Goal: Task Accomplishment & Management: Manage account settings

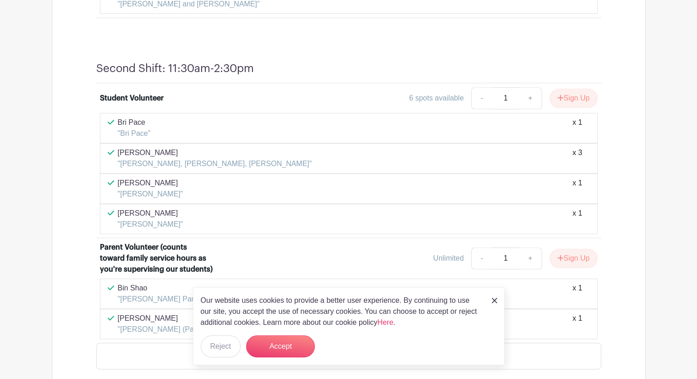
scroll to position [931, 0]
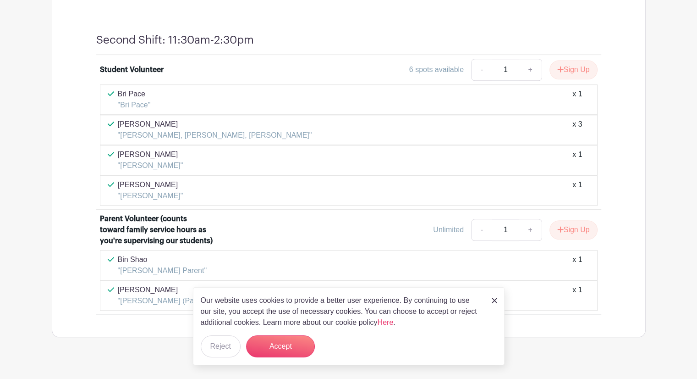
click at [547, 179] on div "Rebekah Woolley "Keira Woolley" x 1" at bounding box center [349, 190] width 482 height 22
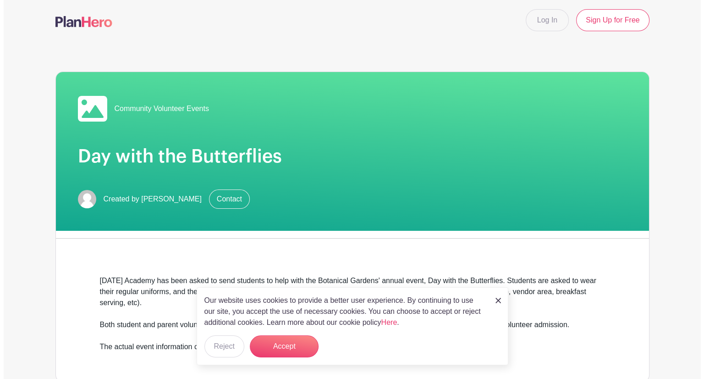
scroll to position [0, 0]
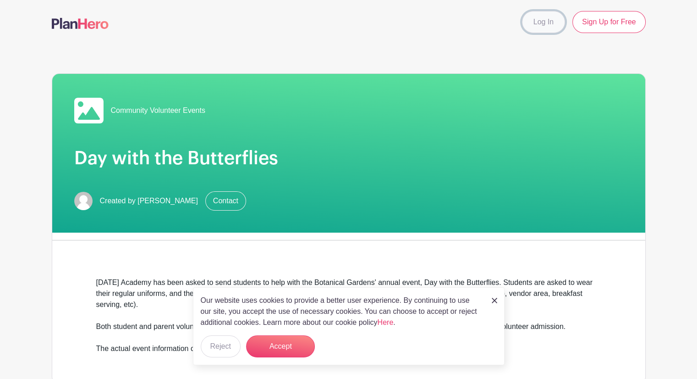
click at [544, 21] on link "Log In" at bounding box center [543, 22] width 43 height 22
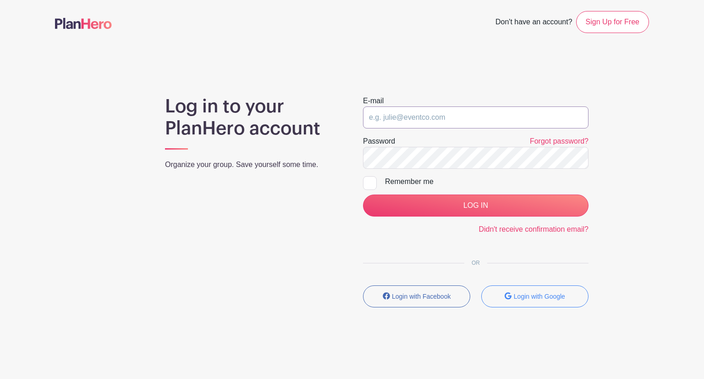
click at [463, 112] on input "email" at bounding box center [475, 117] width 225 height 22
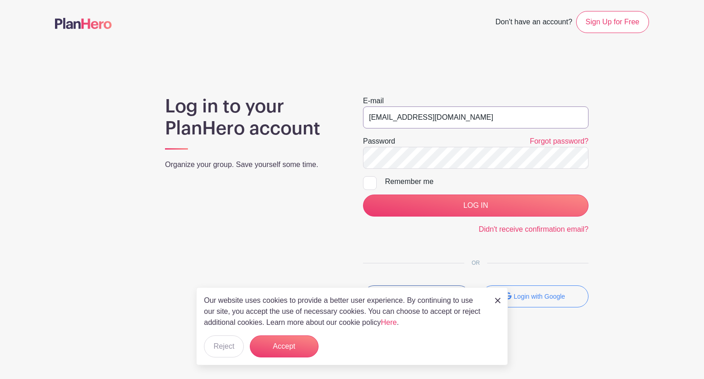
type input "kwoolley@ascensionacademy.org"
click at [385, 182] on div "Remember me" at bounding box center [486, 181] width 203 height 11
click at [369, 182] on input "Remember me" at bounding box center [366, 179] width 6 height 6
checkbox input "true"
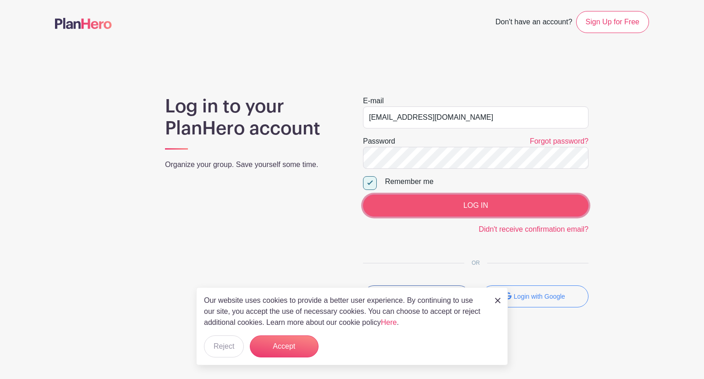
click at [409, 204] on input "LOG IN" at bounding box center [475, 205] width 225 height 22
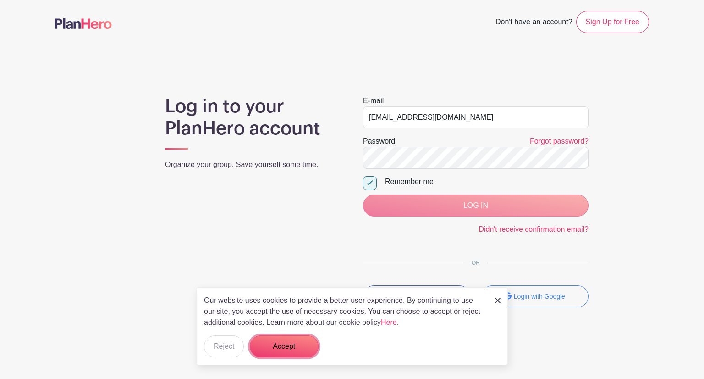
drag, startPoint x: 279, startPoint y: 345, endPoint x: 268, endPoint y: 350, distance: 12.1
click at [268, 350] on button "Accept" at bounding box center [284, 346] width 69 height 22
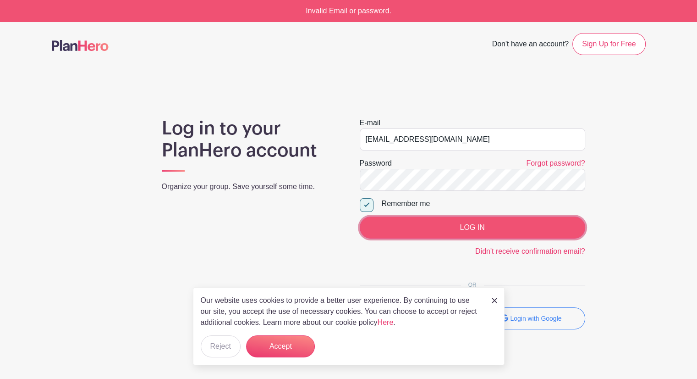
click at [436, 225] on input "LOG IN" at bounding box center [472, 227] width 225 height 22
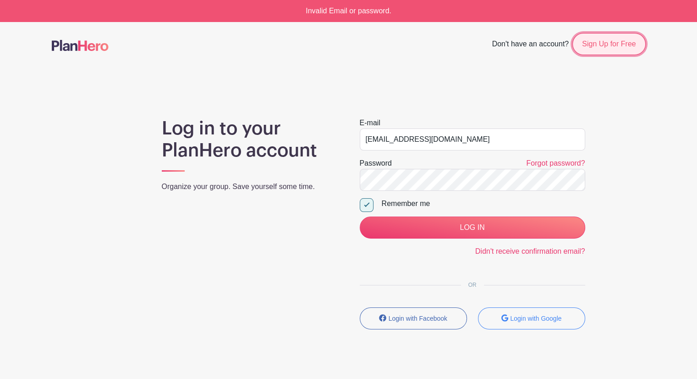
click at [598, 50] on link "Sign Up for Free" at bounding box center [608, 44] width 73 height 22
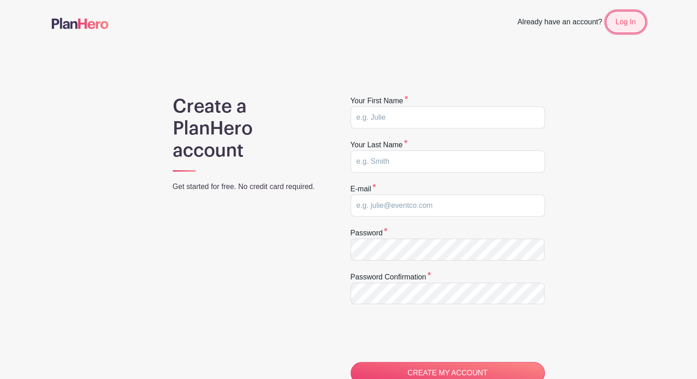
click at [622, 23] on link "Log In" at bounding box center [625, 22] width 39 height 22
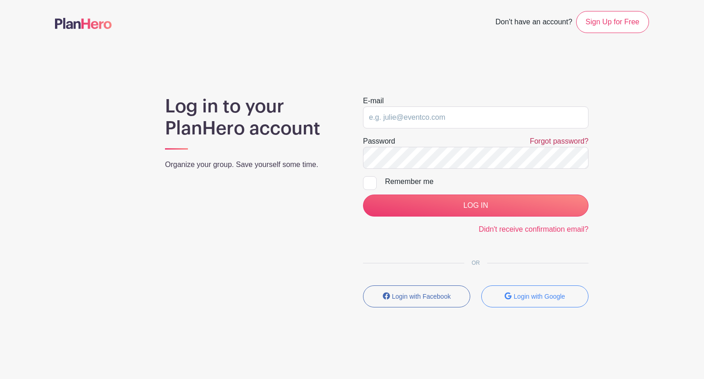
click at [550, 140] on link "Forgot password?" at bounding box center [559, 141] width 59 height 8
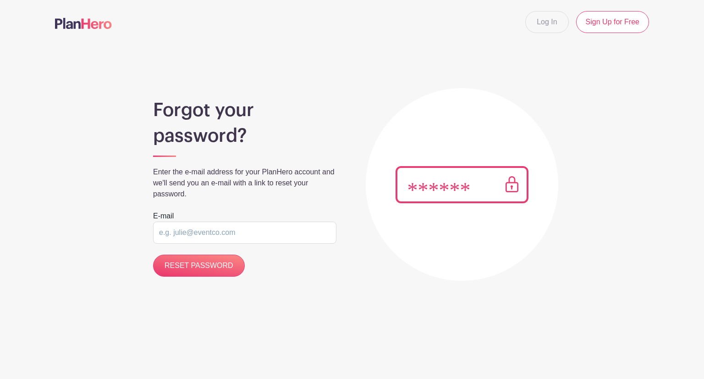
click at [282, 238] on input "email" at bounding box center [244, 232] width 183 height 22
type input "kwoolley@ascensionacademy.org"
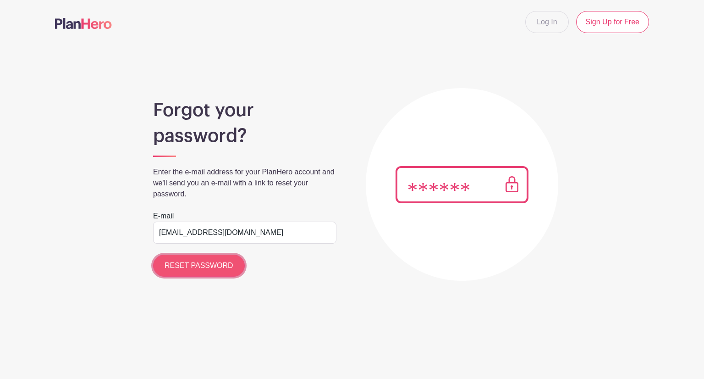
click at [202, 265] on input "RESET PASSWORD" at bounding box center [199, 265] width 92 height 22
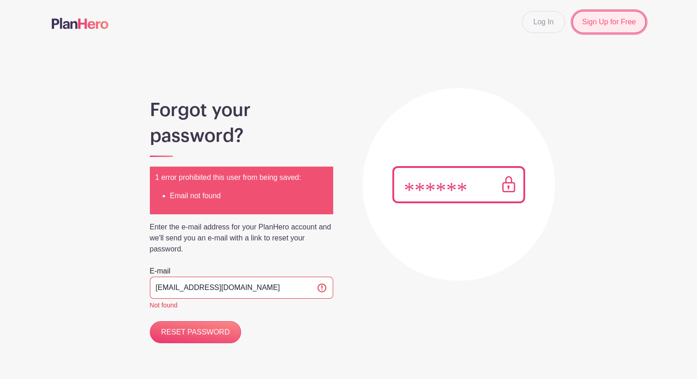
click at [621, 22] on link "Sign Up for Free" at bounding box center [608, 22] width 73 height 22
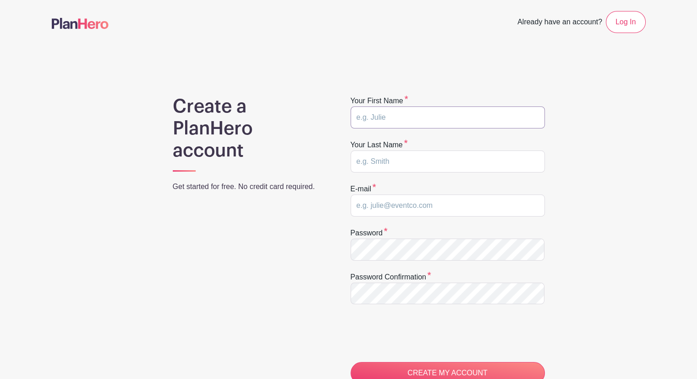
click at [416, 114] on input "text" at bounding box center [448, 117] width 194 height 22
click at [633, 24] on link "Log In" at bounding box center [625, 22] width 39 height 22
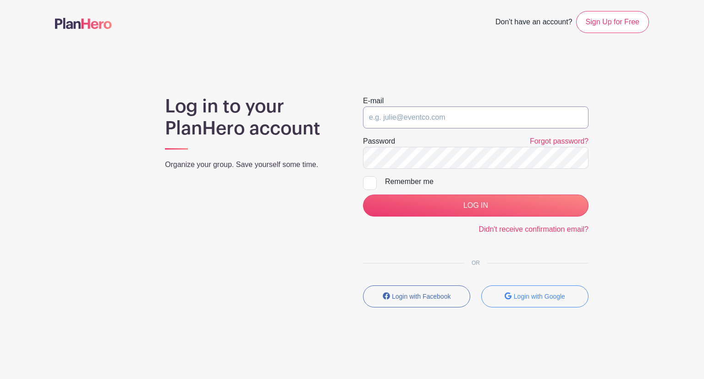
click at [436, 126] on input "email" at bounding box center [475, 117] width 225 height 22
type input "R"
type input "[PERSON_NAME][EMAIL_ADDRESS][DOMAIN_NAME]"
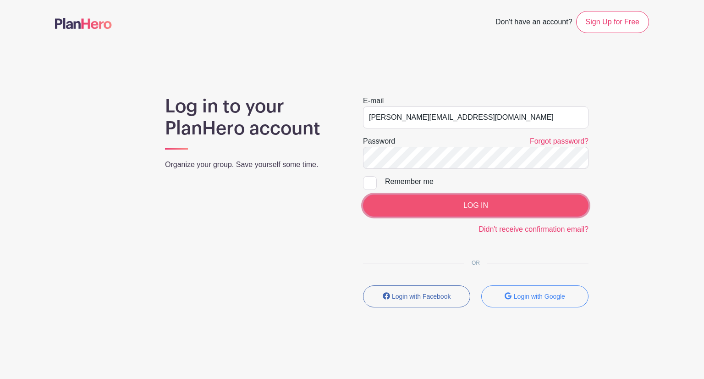
click at [410, 206] on input "LOG IN" at bounding box center [475, 205] width 225 height 22
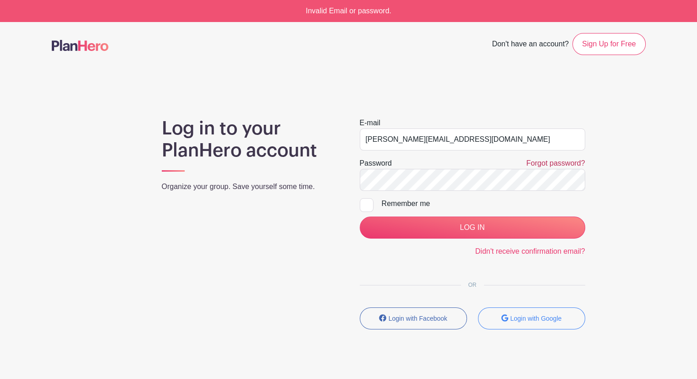
click at [541, 163] on link "Forgot password?" at bounding box center [555, 163] width 59 height 8
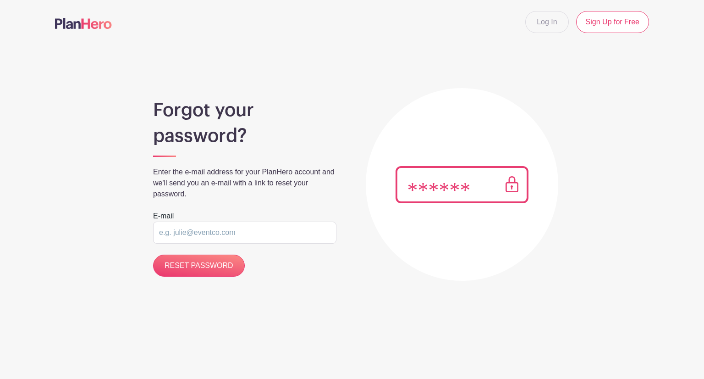
click at [246, 237] on input "email" at bounding box center [244, 232] width 183 height 22
click at [201, 231] on input "[PERSON_NAME][EMAIL_ADDRESS][DOMAIN_NAME]" at bounding box center [244, 232] width 183 height 22
type input "[PERSON_NAME][EMAIL_ADDRESS][DOMAIN_NAME]"
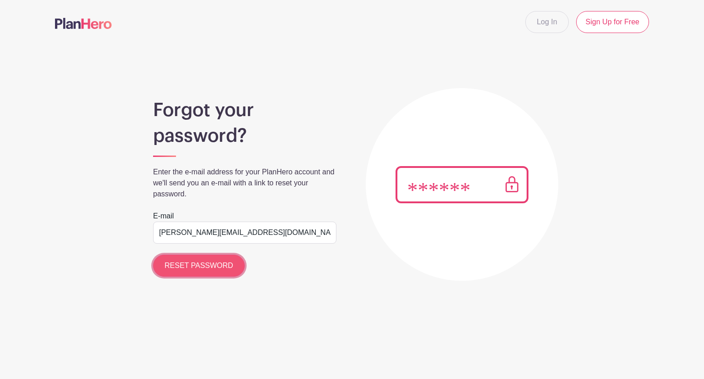
click at [226, 265] on input "RESET PASSWORD" at bounding box center [199, 265] width 92 height 22
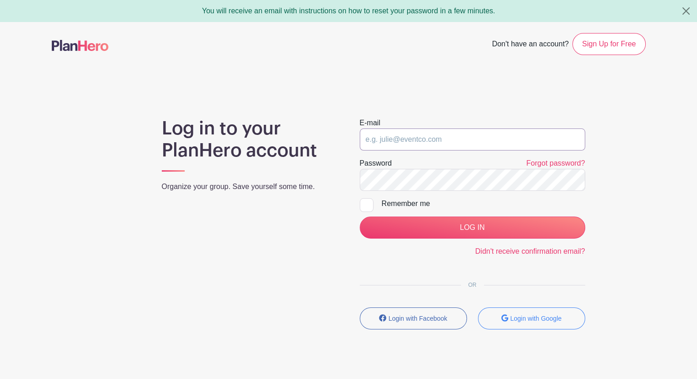
click at [423, 138] on input "email" at bounding box center [472, 139] width 225 height 22
type input "[PERSON_NAME][EMAIL_ADDRESS][DOMAIN_NAME]"
